Goal: Navigation & Orientation: Find specific page/section

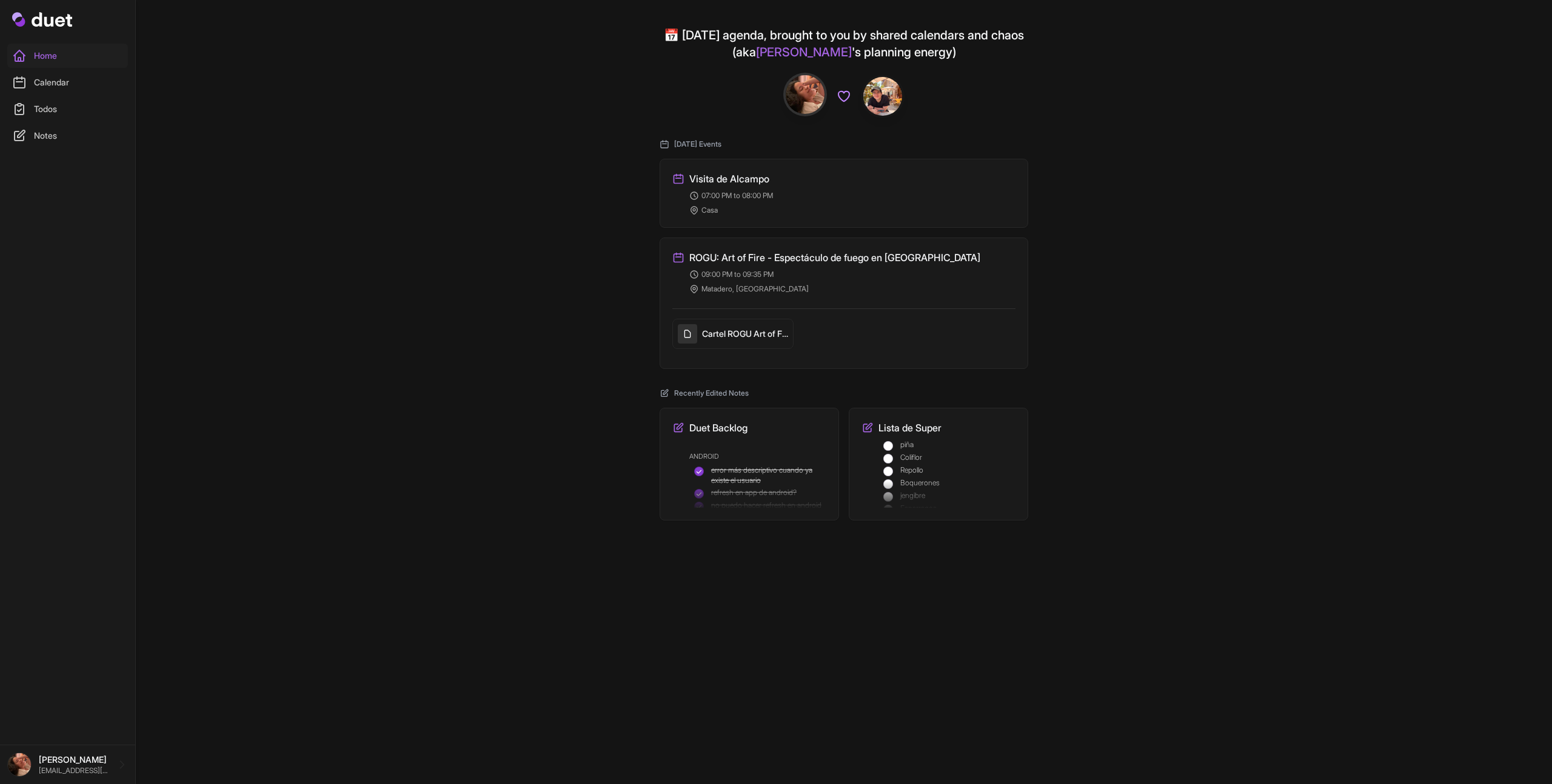
click at [752, 183] on h3 "Visita de Alcampo" at bounding box center [729, 179] width 80 height 15
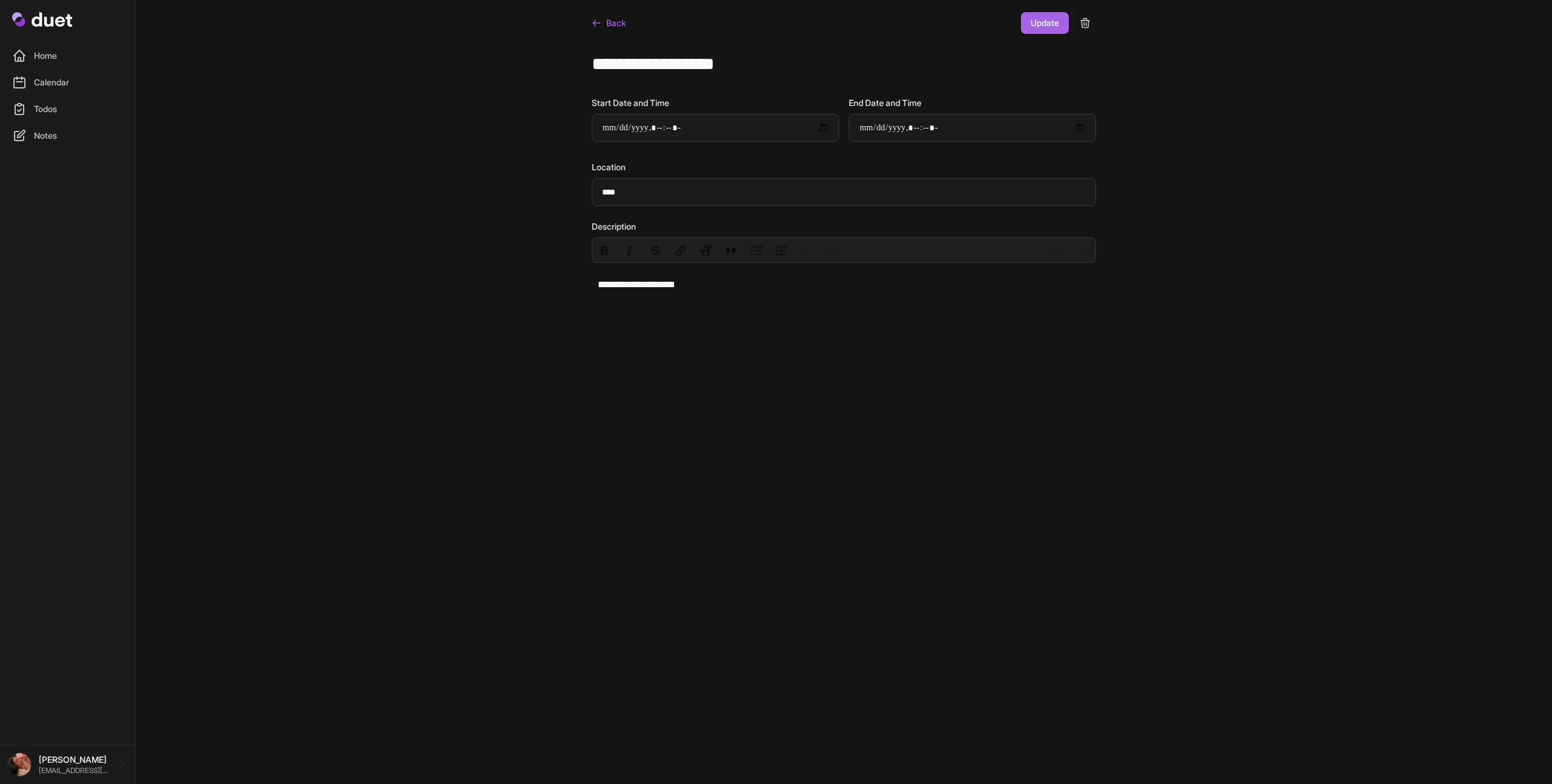
click at [609, 19] on link "Back" at bounding box center [609, 23] width 34 height 21
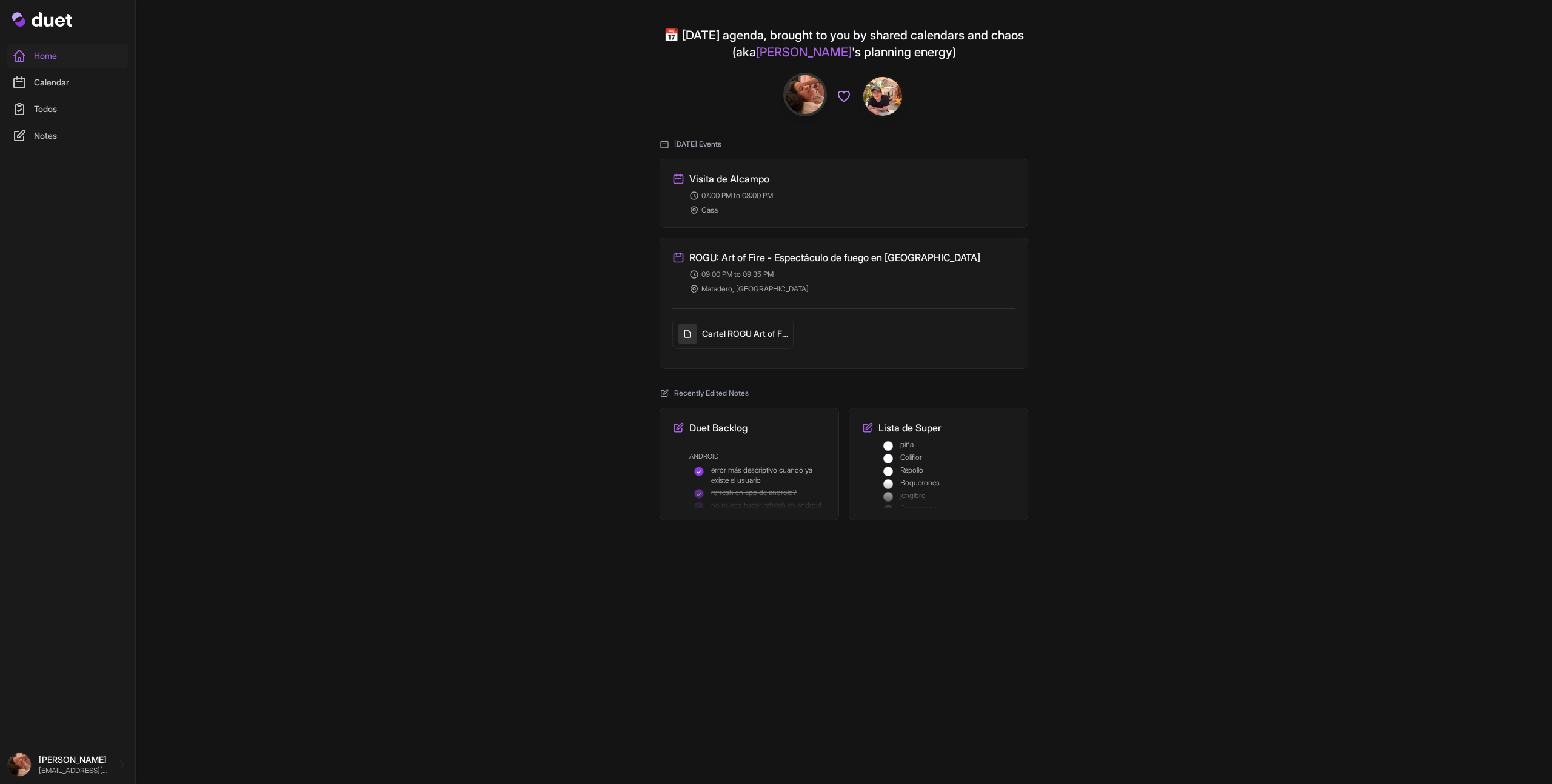
click at [736, 257] on h3 "ROGU: Art of Fire - Espectáculo de fuego en [GEOGRAPHIC_DATA]" at bounding box center [834, 258] width 291 height 15
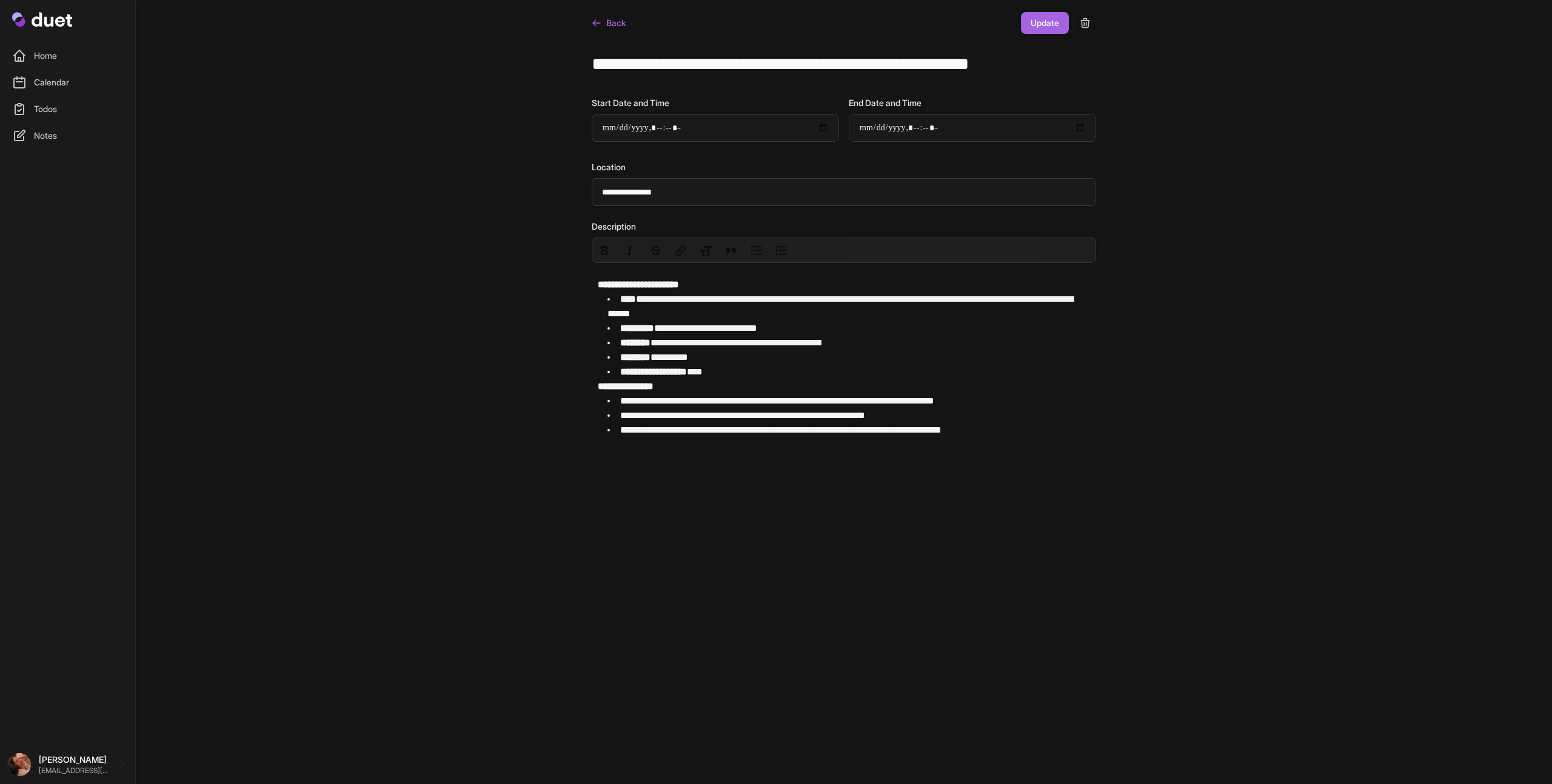
click at [614, 26] on link "Back" at bounding box center [609, 23] width 34 height 21
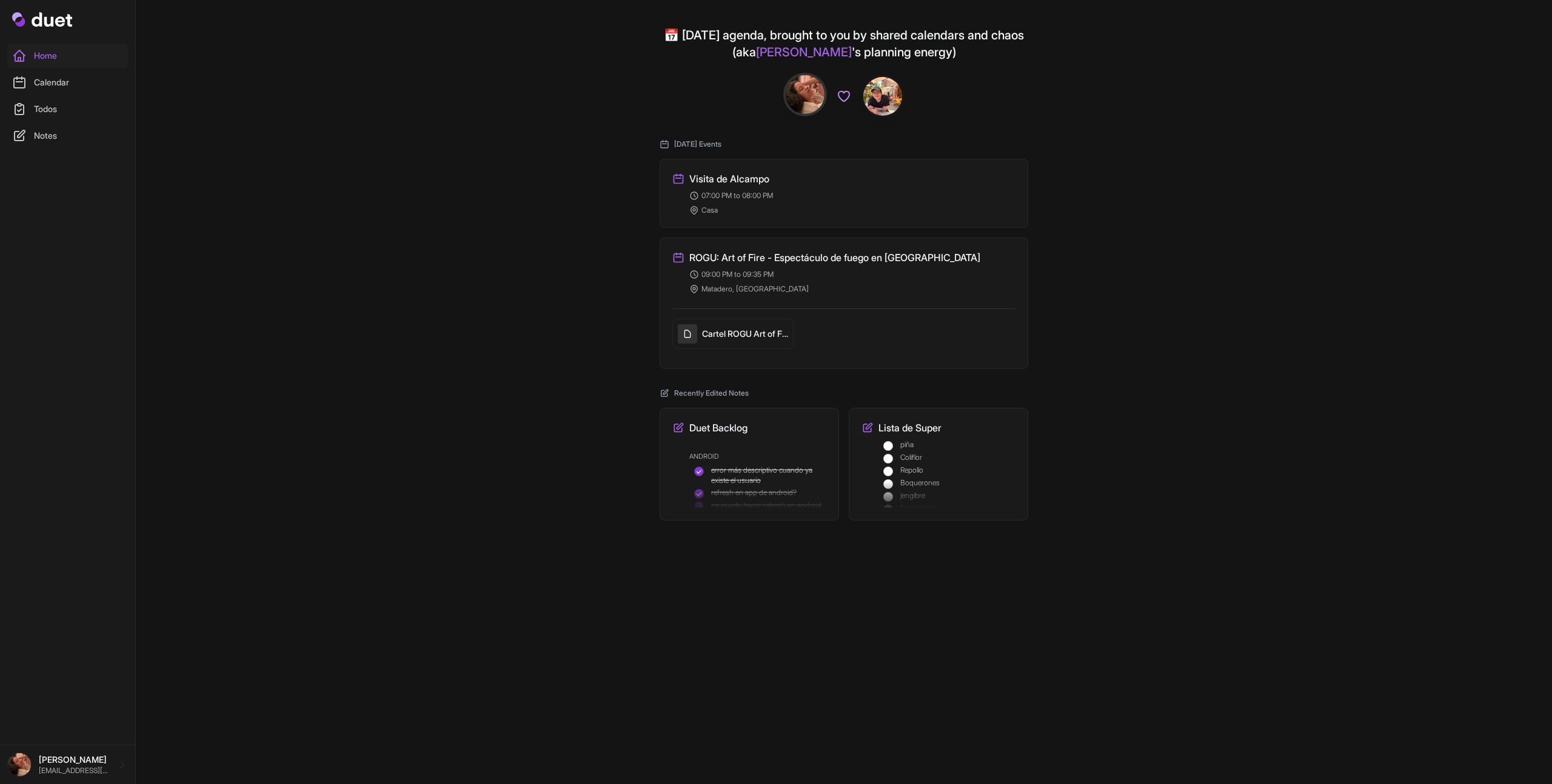
click at [800, 95] on img at bounding box center [805, 95] width 39 height 39
click at [35, 45] on link "Home" at bounding box center [68, 56] width 121 height 24
click at [44, 46] on link "Home" at bounding box center [68, 56] width 121 height 24
click at [50, 84] on link "Calendar" at bounding box center [68, 83] width 121 height 24
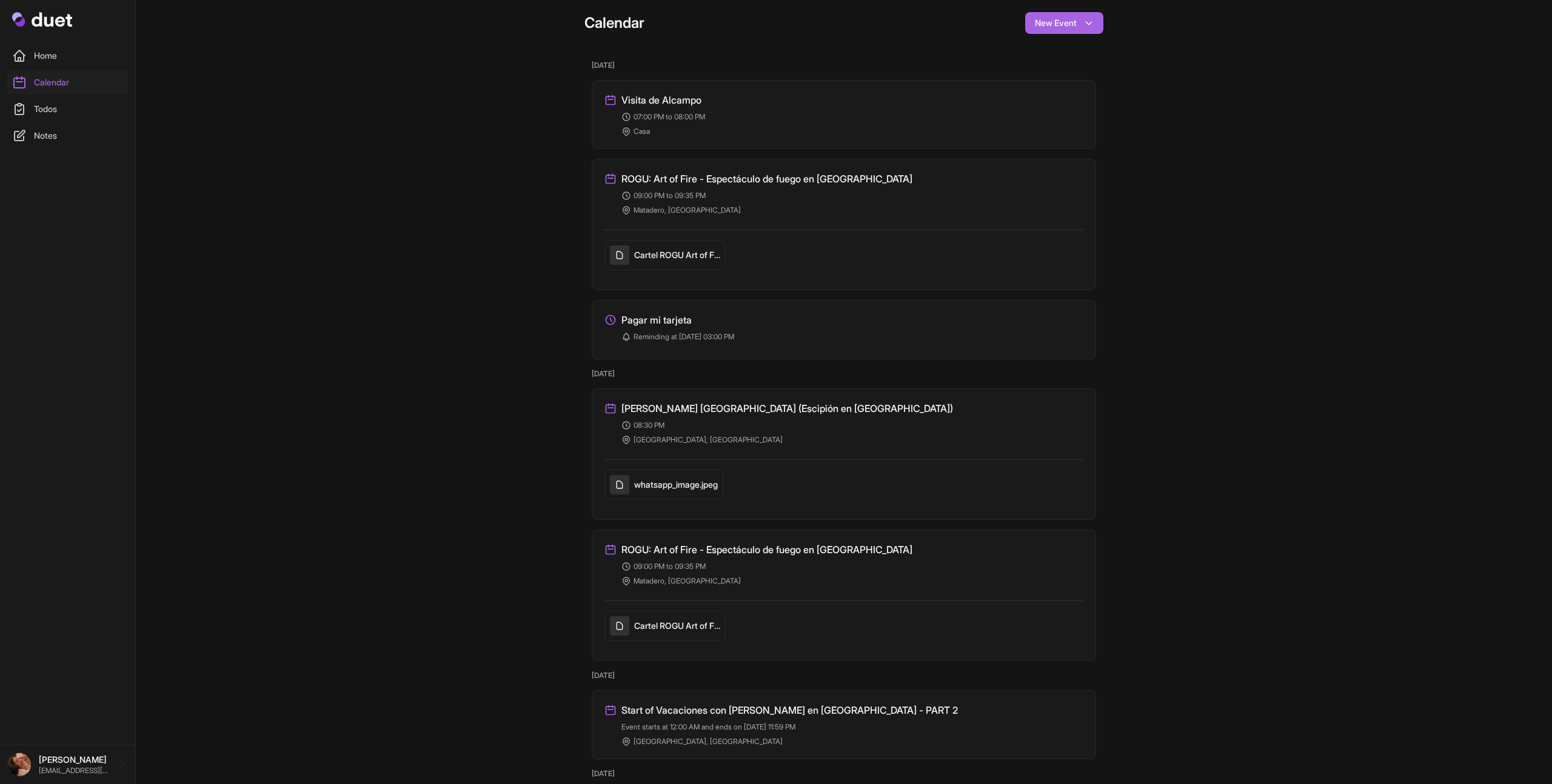
click at [58, 122] on nav "Home Calendar Todos Notes" at bounding box center [68, 389] width 130 height 691
click at [59, 117] on link "Todos" at bounding box center [68, 109] width 121 height 24
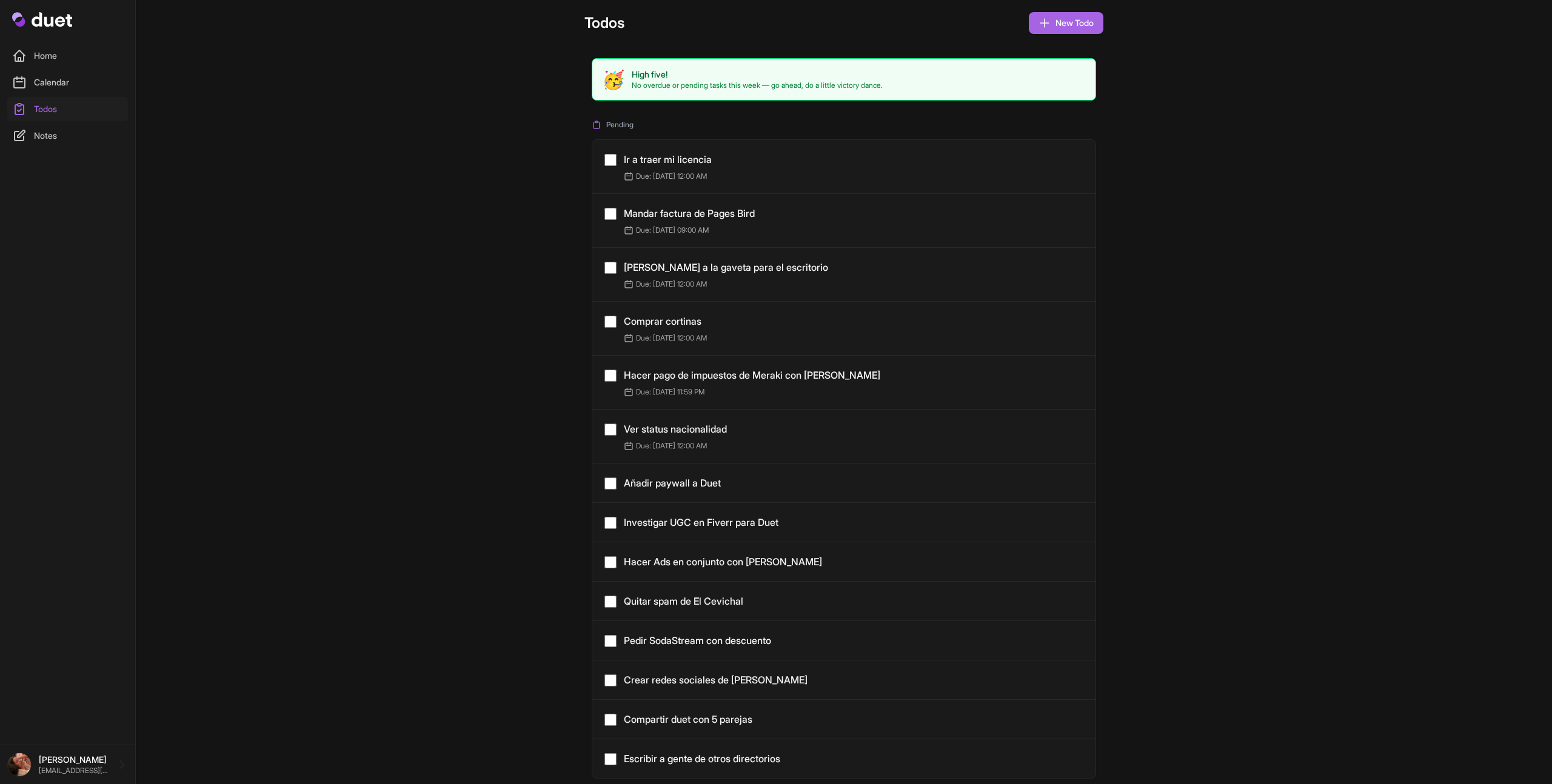
click at [58, 134] on link "Notes" at bounding box center [68, 136] width 121 height 24
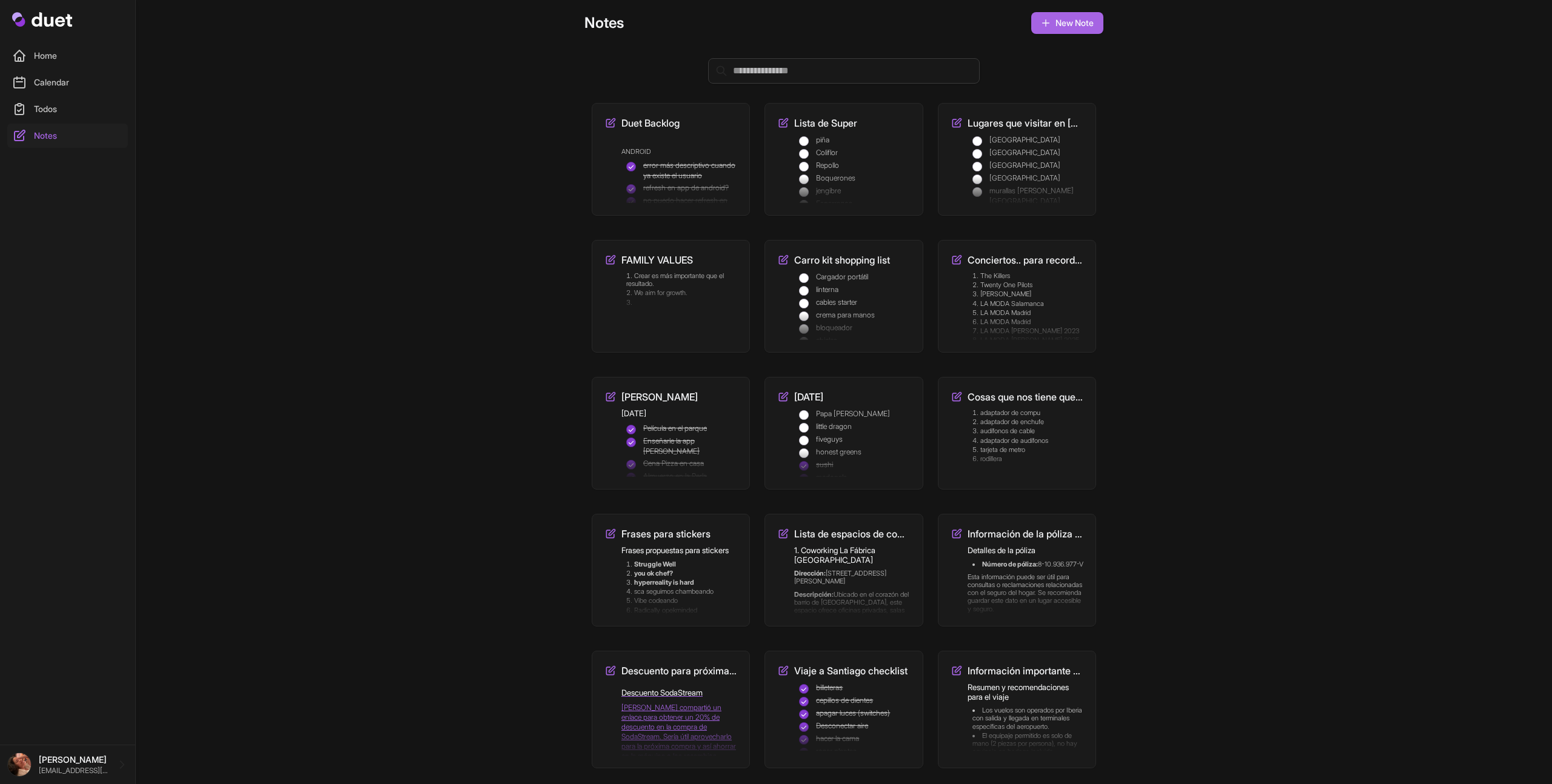
click at [48, 63] on link "Home" at bounding box center [68, 56] width 121 height 24
